Goal: Task Accomplishment & Management: Use online tool/utility

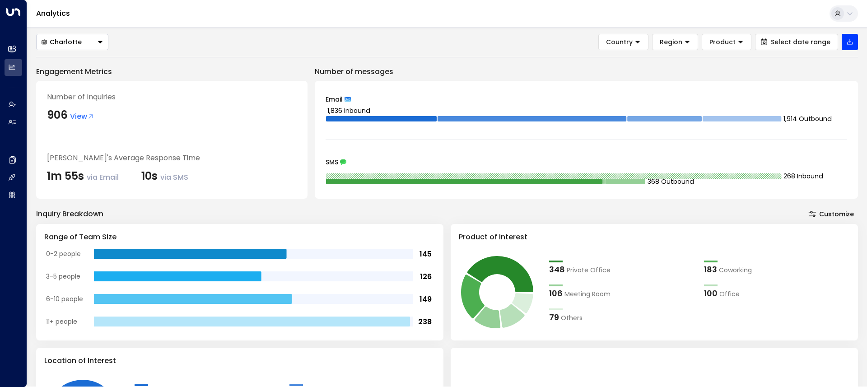
click at [84, 25] on div "Analytics" at bounding box center [447, 14] width 840 height 28
click at [93, 38] on button "Charlotte" at bounding box center [72, 42] width 72 height 16
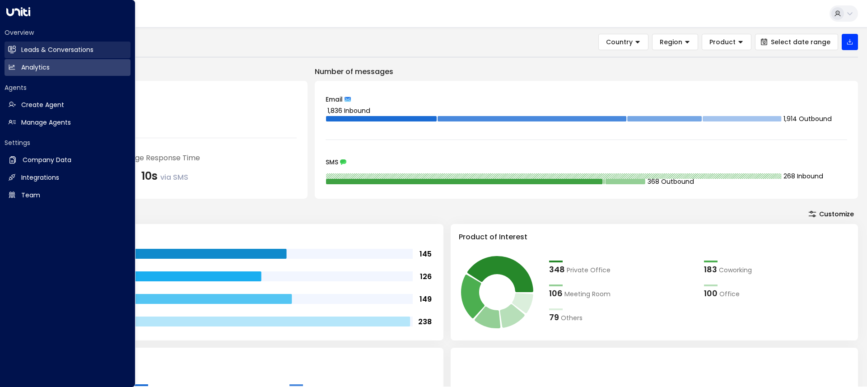
click at [52, 50] on h2 "Leads & Conversations" at bounding box center [57, 49] width 72 height 9
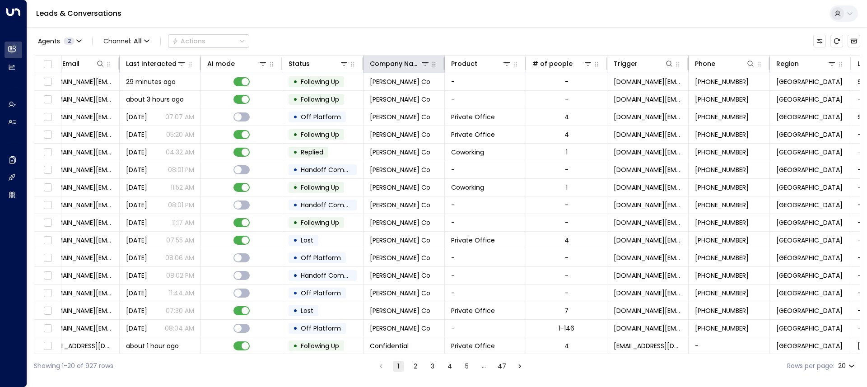
scroll to position [0, 181]
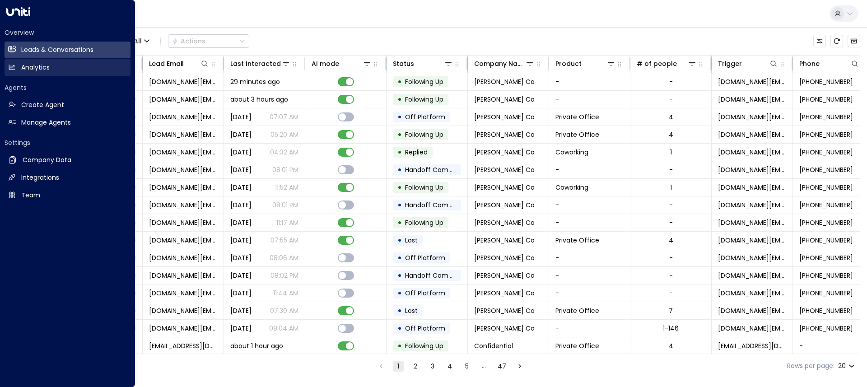
click at [32, 61] on link "Analytics Analytics" at bounding box center [68, 67] width 126 height 17
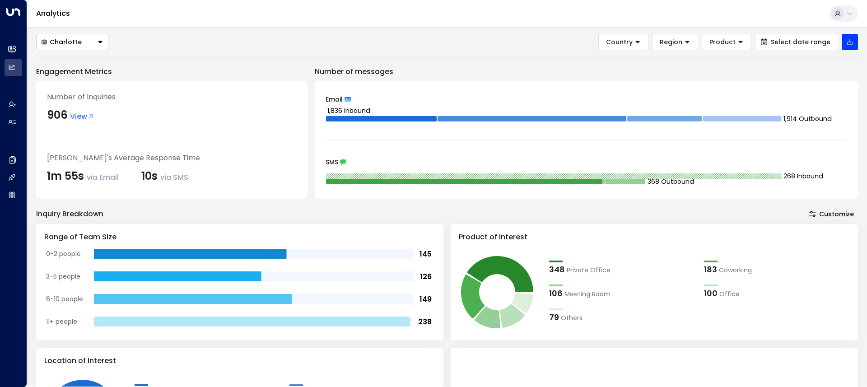
click at [75, 35] on button "Charlotte" at bounding box center [72, 42] width 72 height 16
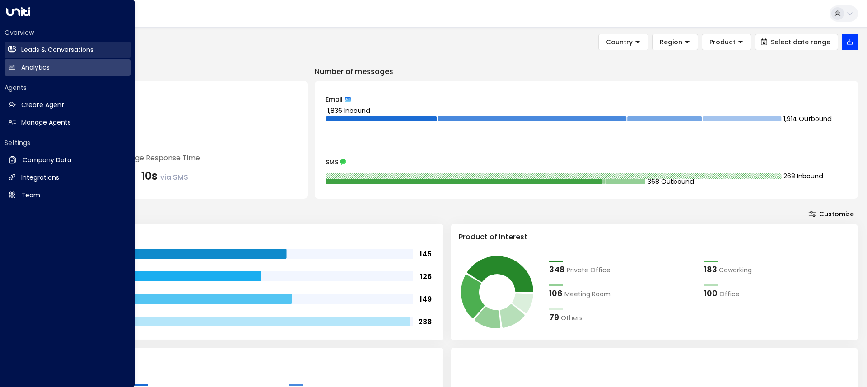
click at [11, 50] on icon at bounding box center [13, 50] width 6 height 8
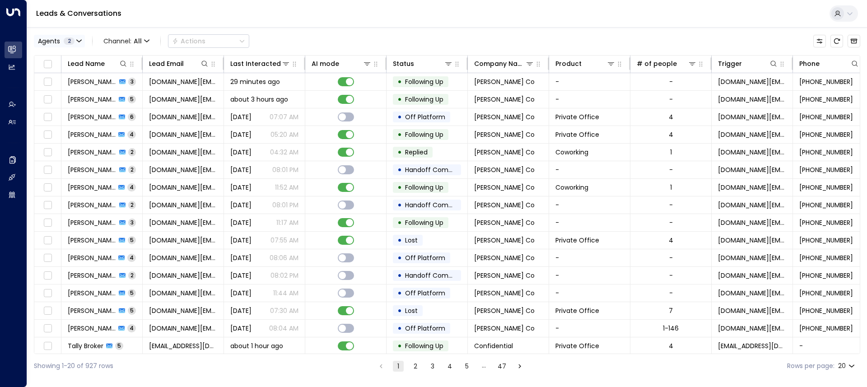
click at [57, 42] on span "Agents" at bounding box center [49, 41] width 22 height 6
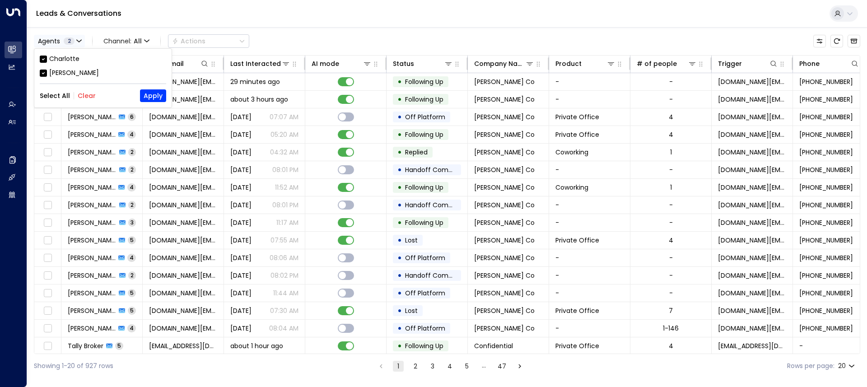
click at [57, 42] on div at bounding box center [433, 193] width 867 height 387
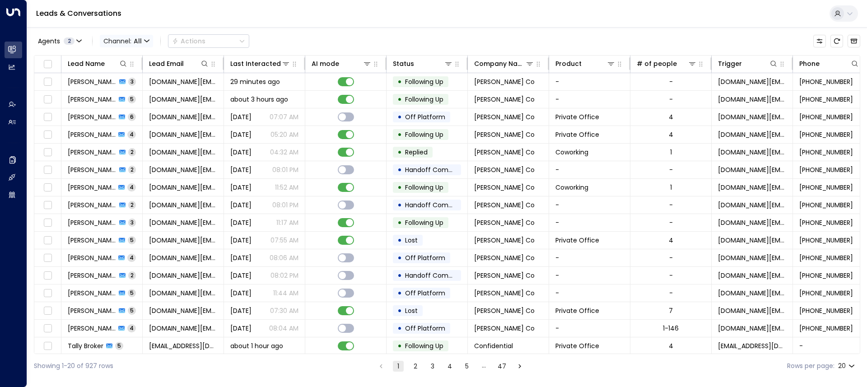
click at [137, 43] on span "All" at bounding box center [138, 40] width 8 height 7
click at [125, 126] on span "Web Chat" at bounding box center [126, 127] width 33 height 9
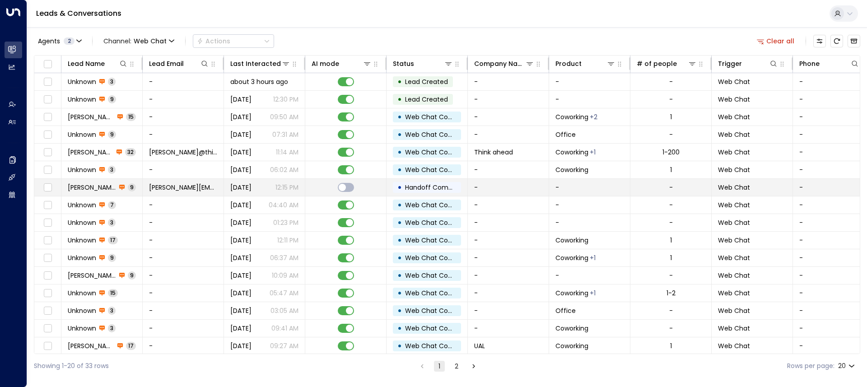
click at [128, 186] on span "9" at bounding box center [132, 187] width 8 height 8
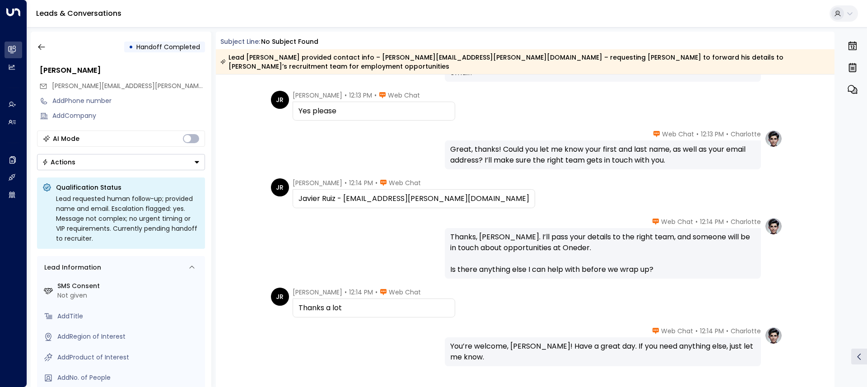
scroll to position [160, 0]
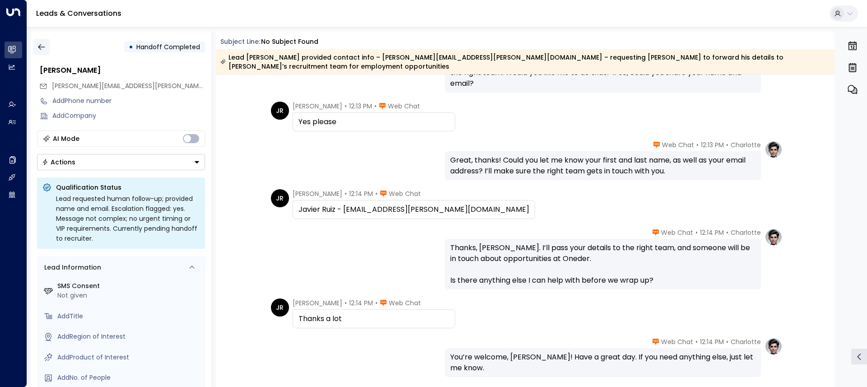
click at [39, 42] on button "button" at bounding box center [41, 47] width 16 height 16
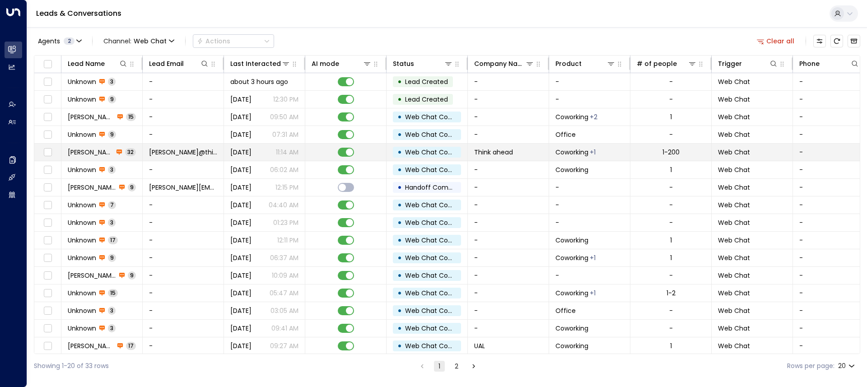
click at [89, 149] on span "[PERSON_NAME]" at bounding box center [91, 152] width 46 height 9
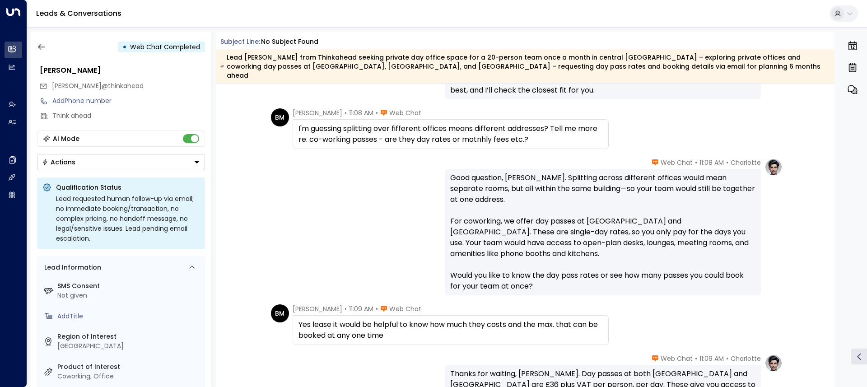
scroll to position [3329, 0]
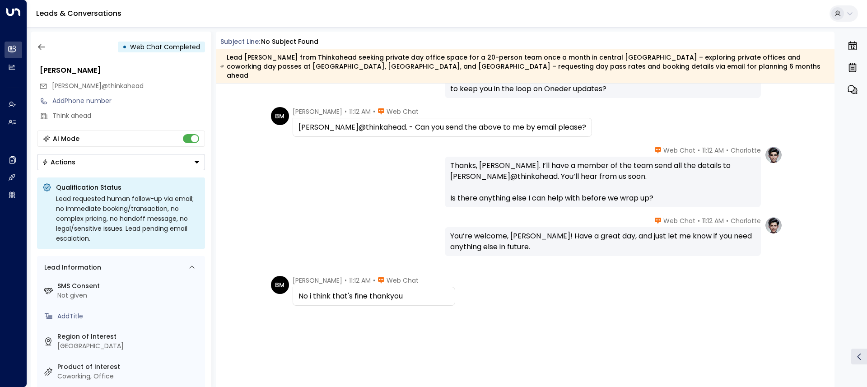
click at [374, 194] on div "Charlotte • 11:12 AM • Web Chat Thanks, [PERSON_NAME]. I’ll have a member of th…" at bounding box center [525, 176] width 515 height 61
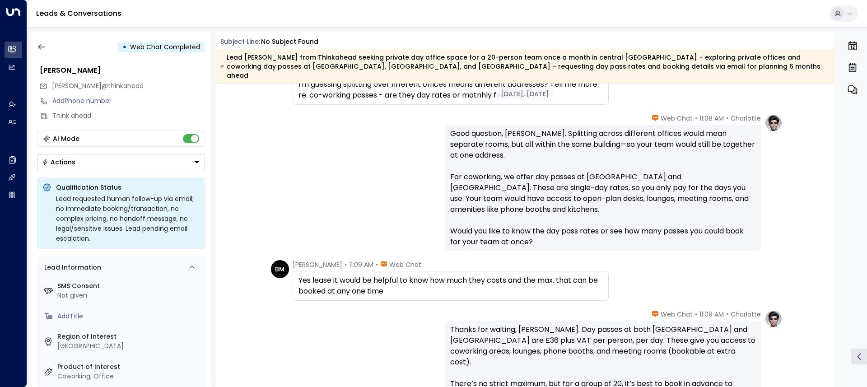
scroll to position [2050, 0]
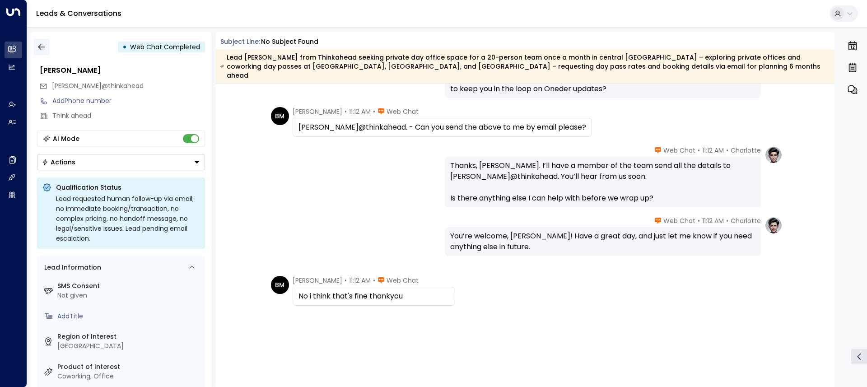
click at [44, 42] on icon "button" at bounding box center [41, 46] width 9 height 9
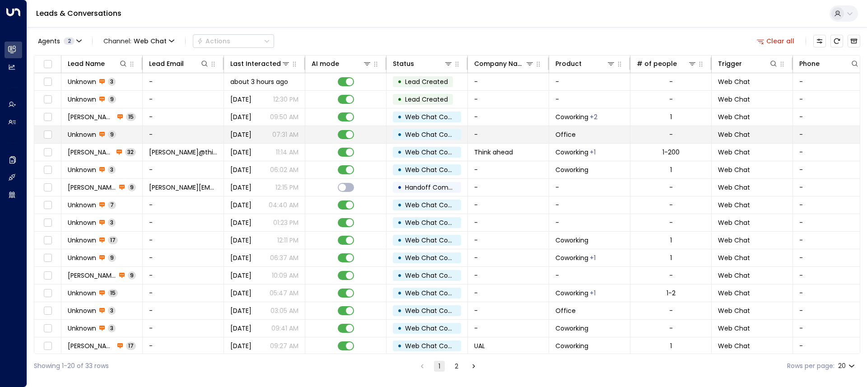
click at [197, 132] on td "-" at bounding box center [183, 134] width 81 height 17
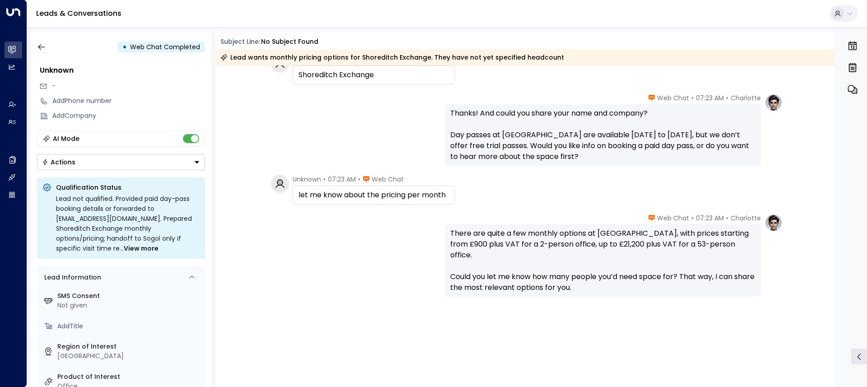
scroll to position [295, 0]
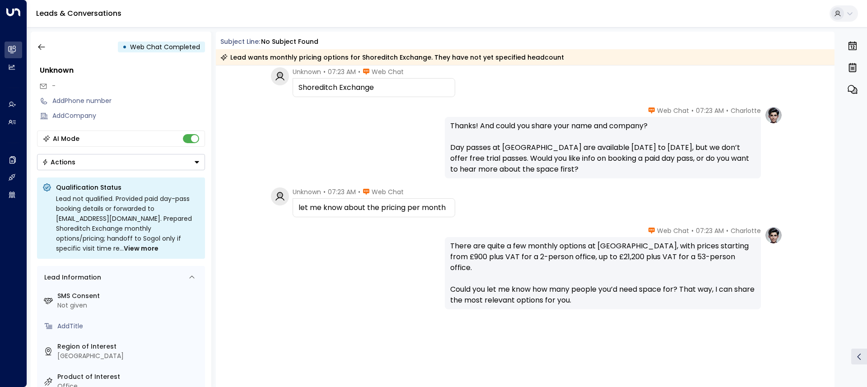
click at [289, 50] on div "Lead wants monthly pricing options for Shoreditch Exchange. They have not yet s…" at bounding box center [525, 57] width 619 height 16
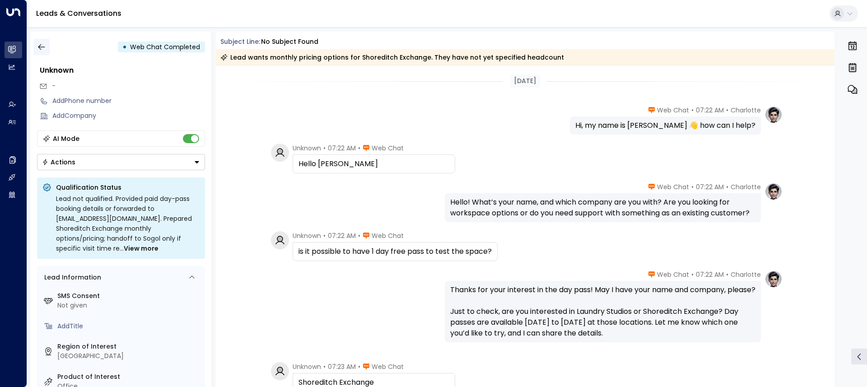
click at [43, 51] on icon "button" at bounding box center [41, 46] width 9 height 9
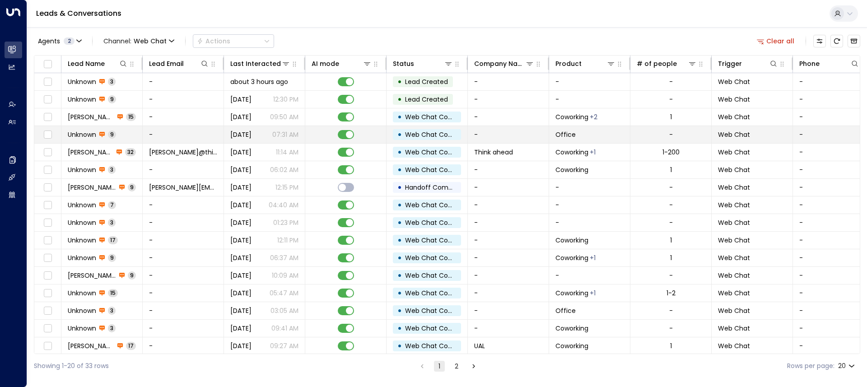
click at [251, 135] on span "[DATE]" at bounding box center [240, 134] width 21 height 9
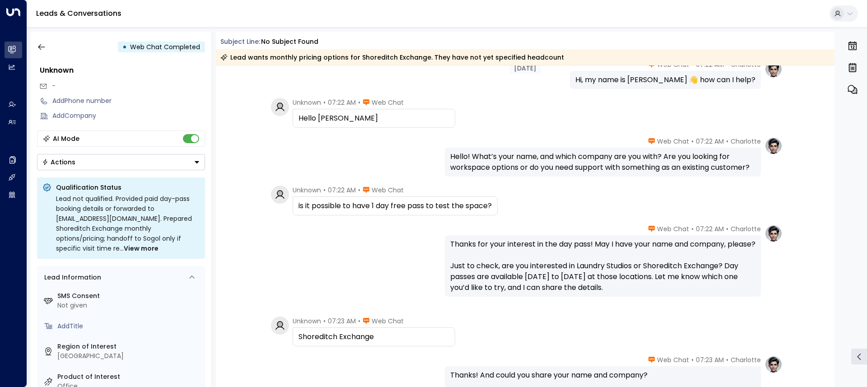
scroll to position [307, 0]
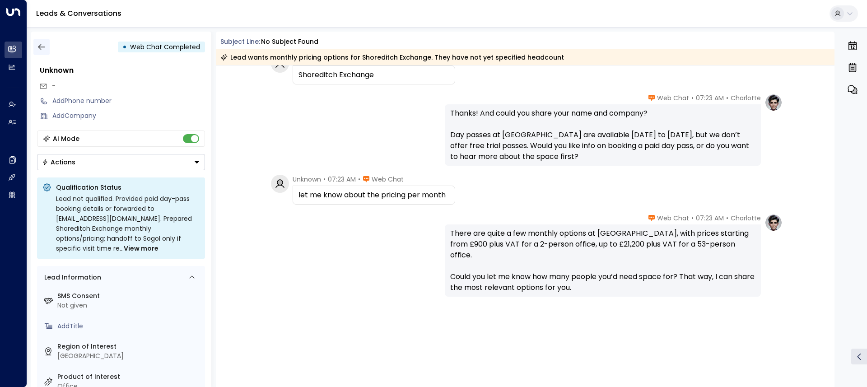
click at [47, 43] on button "button" at bounding box center [41, 47] width 16 height 16
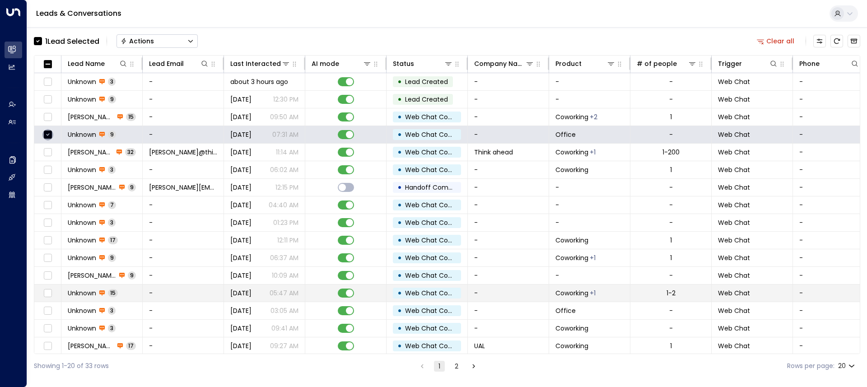
click at [109, 296] on span "15" at bounding box center [113, 293] width 10 height 8
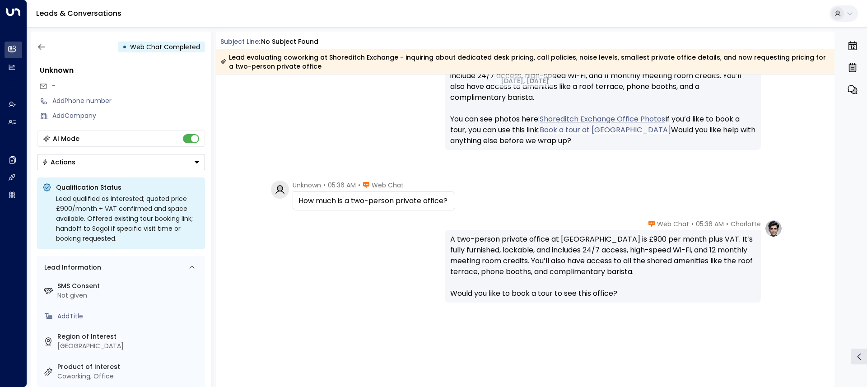
scroll to position [883, 0]
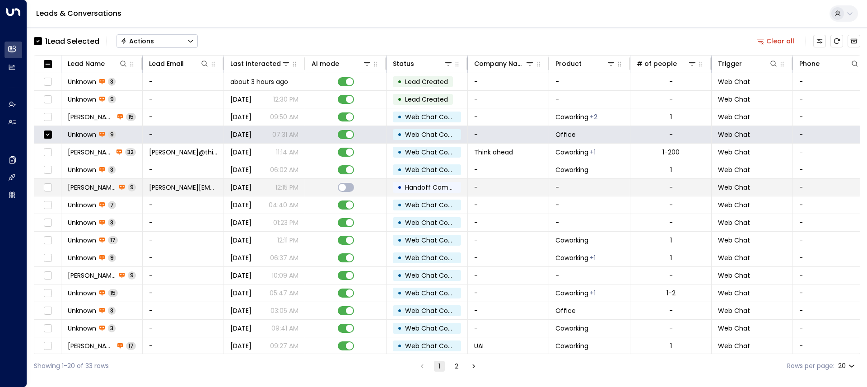
click at [119, 190] on icon at bounding box center [122, 187] width 6 height 6
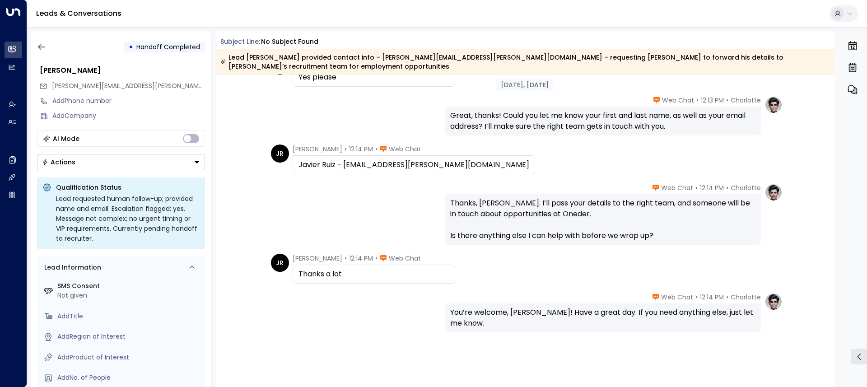
scroll to position [198, 0]
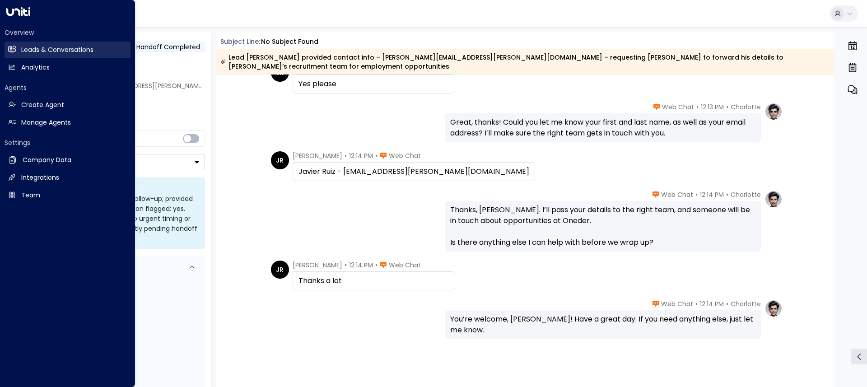
click at [7, 48] on link "Leads & Conversations Leads & Conversations" at bounding box center [68, 50] width 126 height 17
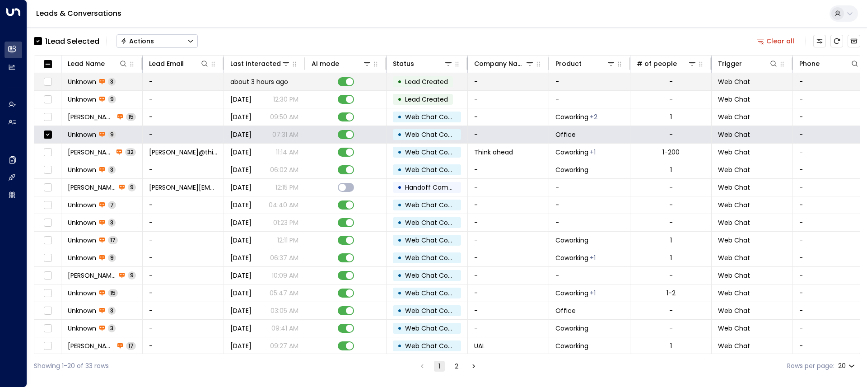
click at [117, 80] on td "Unknown 3" at bounding box center [101, 81] width 81 height 17
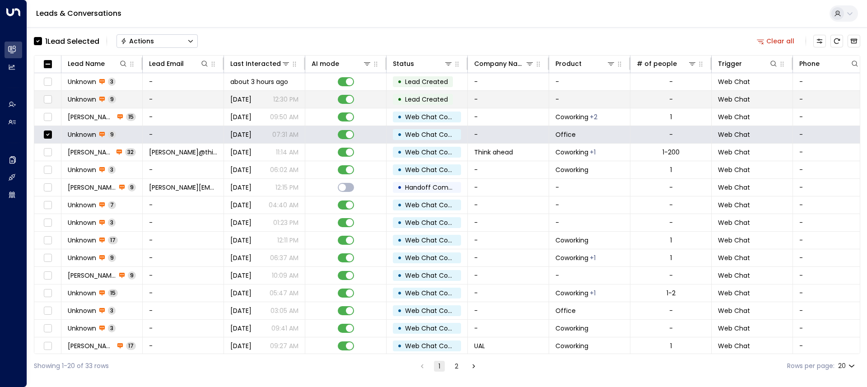
click at [124, 104] on td "Unknown 9" at bounding box center [101, 99] width 81 height 17
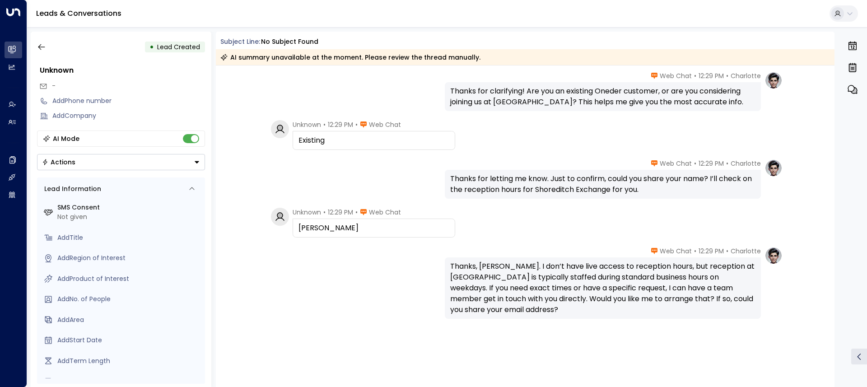
scroll to position [221, 0]
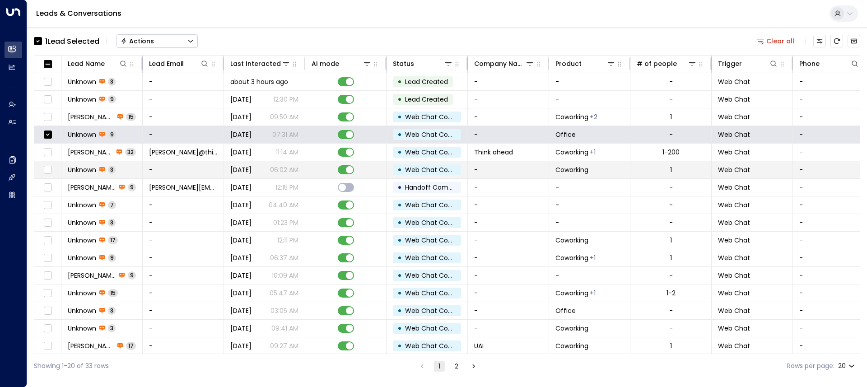
click at [113, 172] on span "3" at bounding box center [112, 170] width 8 height 8
click at [130, 168] on td "Unknown 3" at bounding box center [101, 169] width 81 height 17
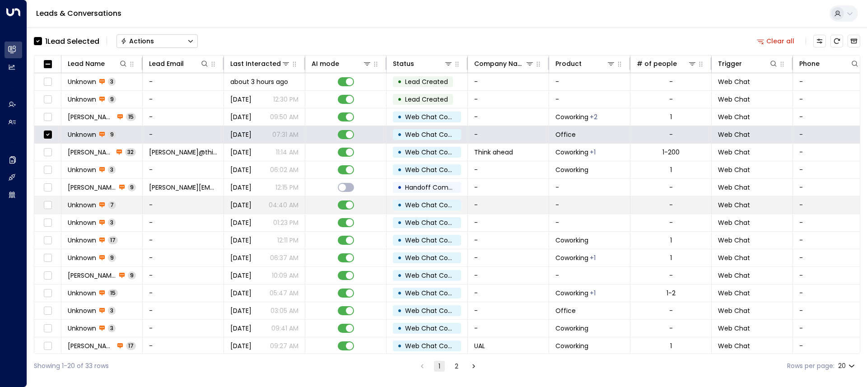
click at [135, 208] on td "Unknown 7" at bounding box center [101, 204] width 81 height 17
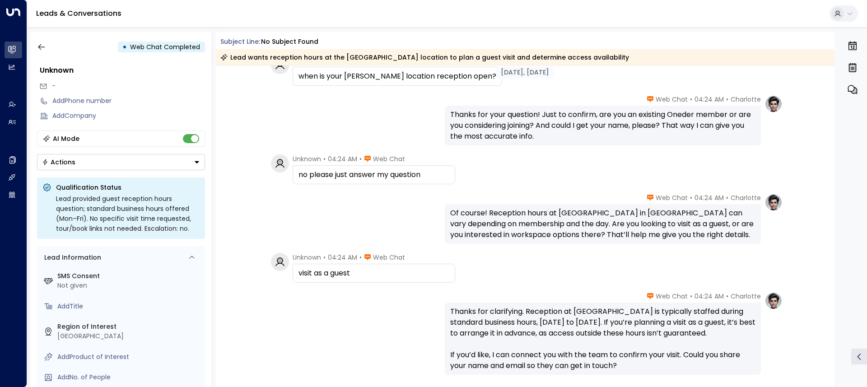
scroll to position [166, 0]
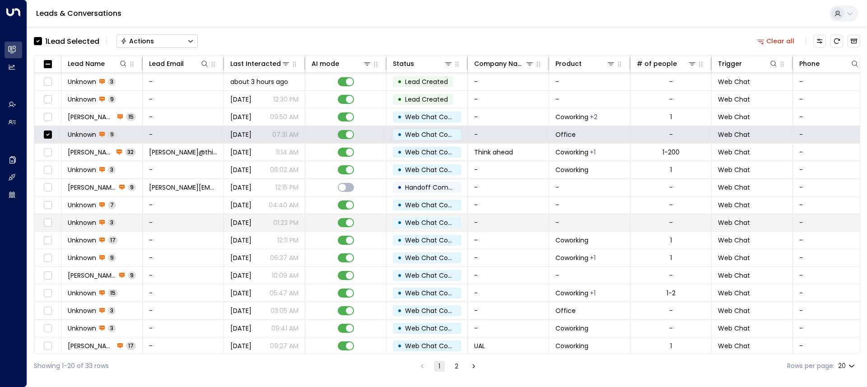
click at [121, 219] on td "Unknown 3" at bounding box center [101, 222] width 81 height 17
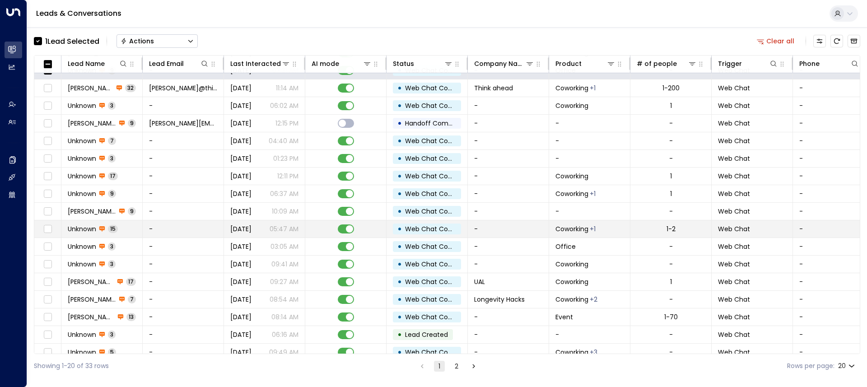
scroll to position [75, 0]
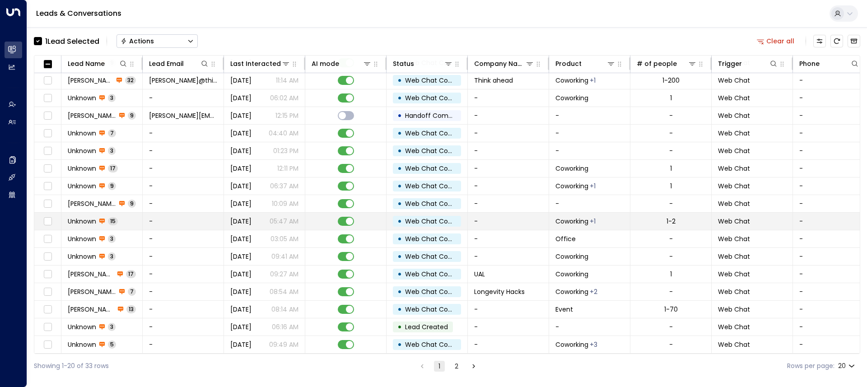
click at [125, 217] on td "Unknown 15" at bounding box center [101, 221] width 81 height 17
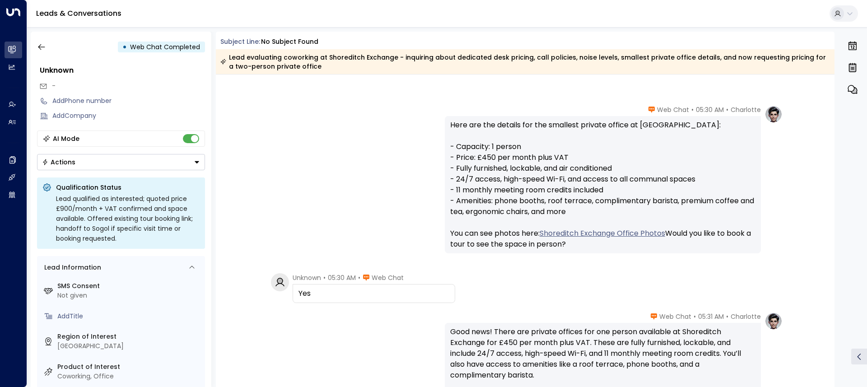
scroll to position [1286, 0]
